Goal: Download file/media

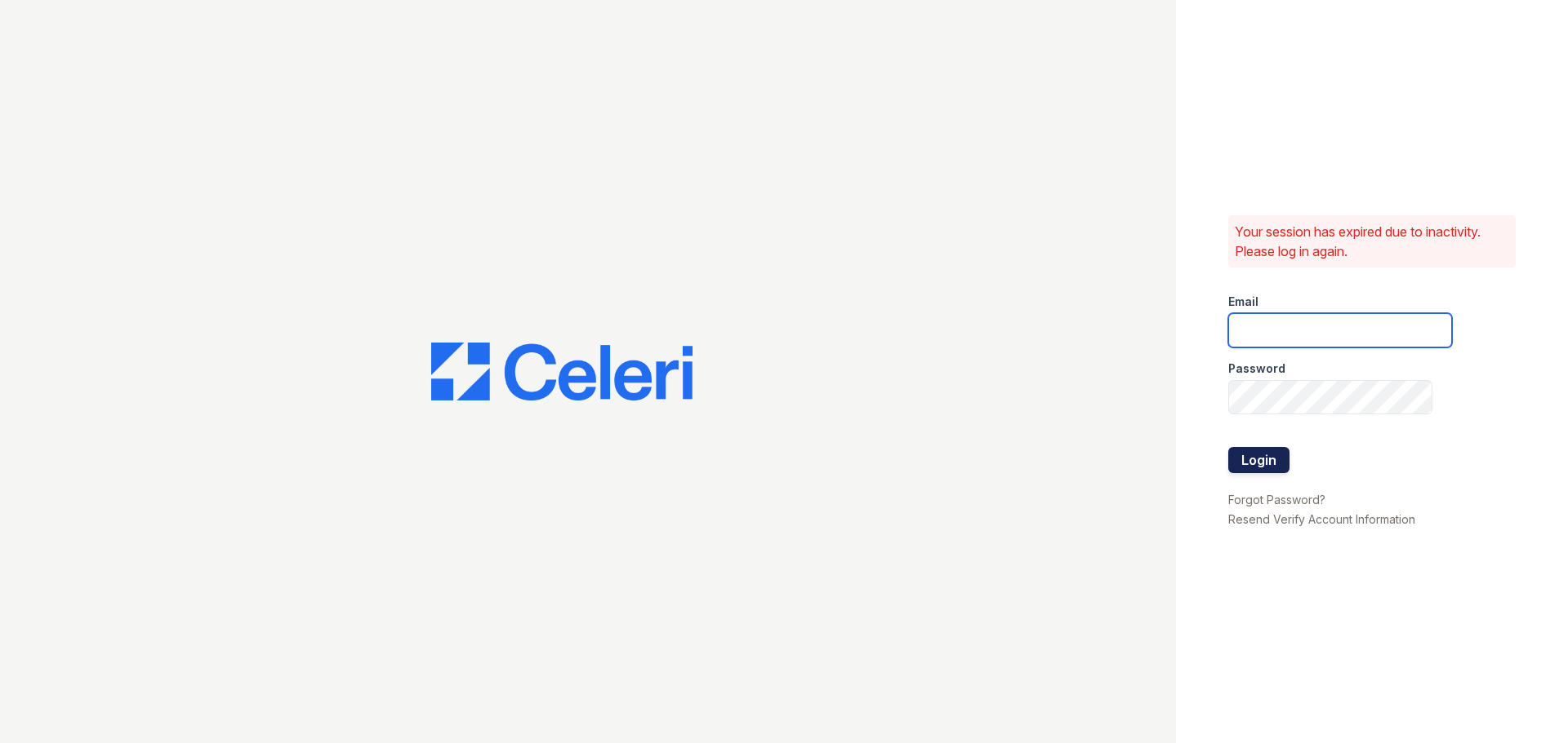
type input "[EMAIL_ADDRESS][DOMAIN_NAME]"
click at [1259, 452] on button "Login" at bounding box center [1258, 459] width 61 height 26
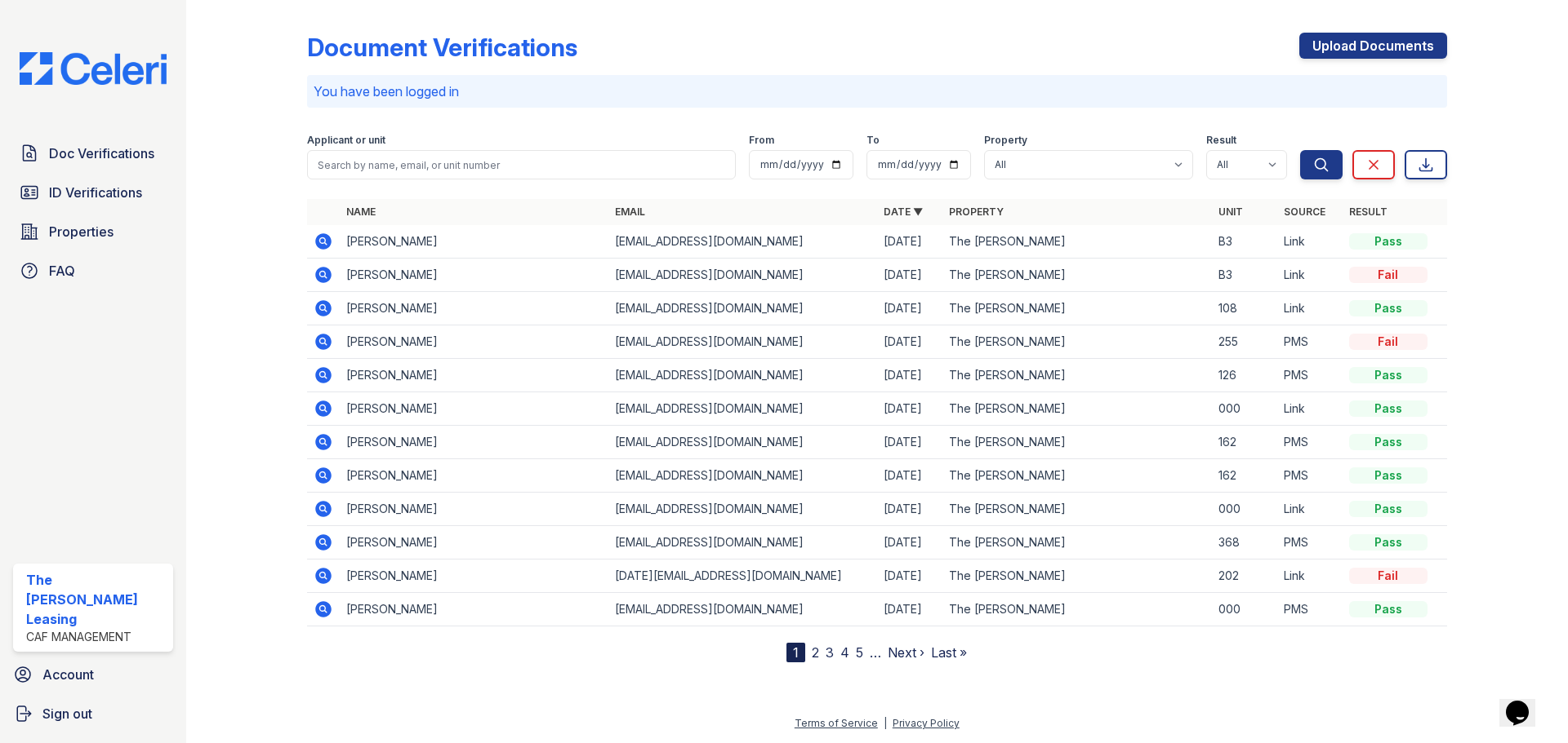
click at [327, 311] on icon at bounding box center [323, 308] width 16 height 16
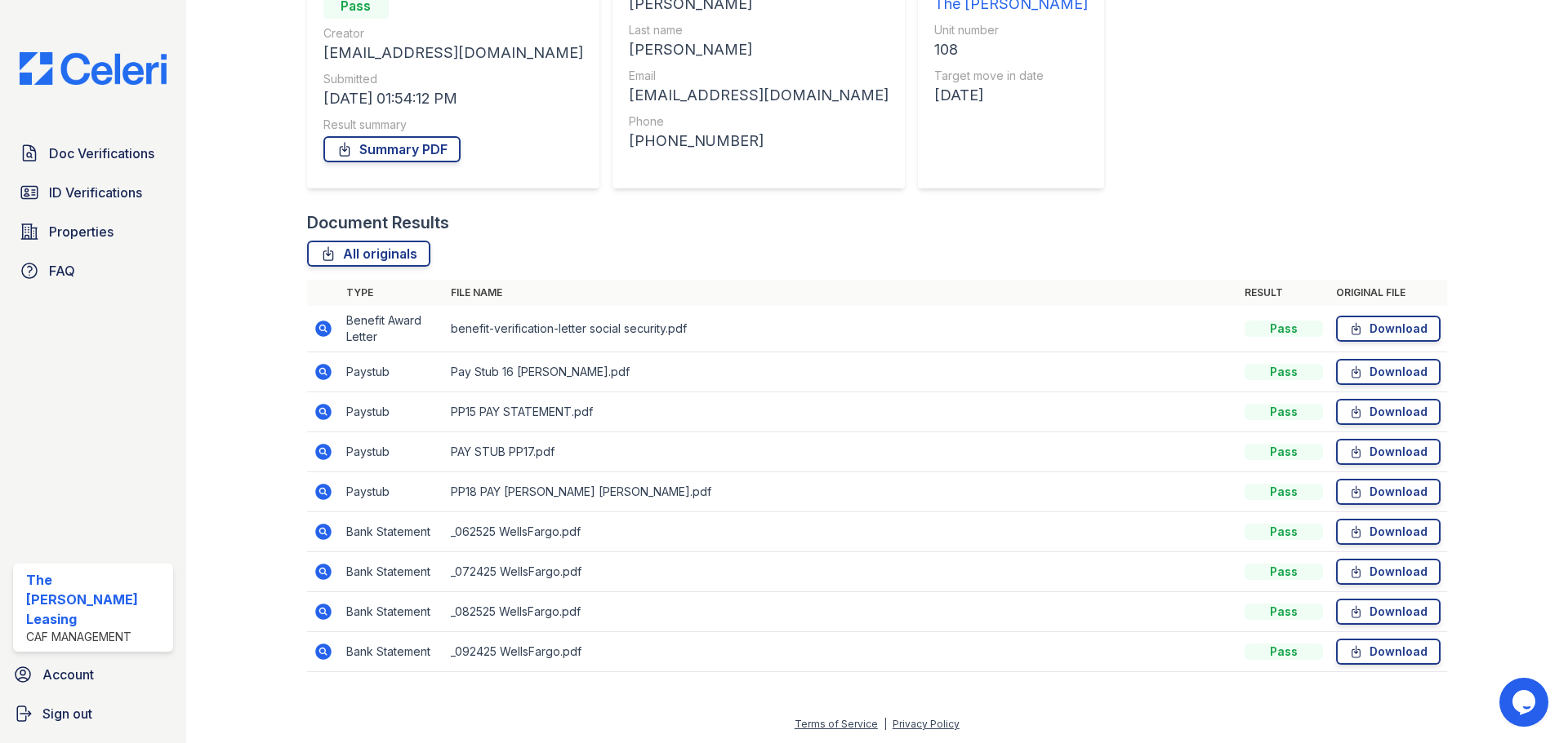
scroll to position [191, 0]
click at [1428, 331] on link "Download" at bounding box center [1388, 328] width 105 height 26
